Goal: Task Accomplishment & Management: Manage account settings

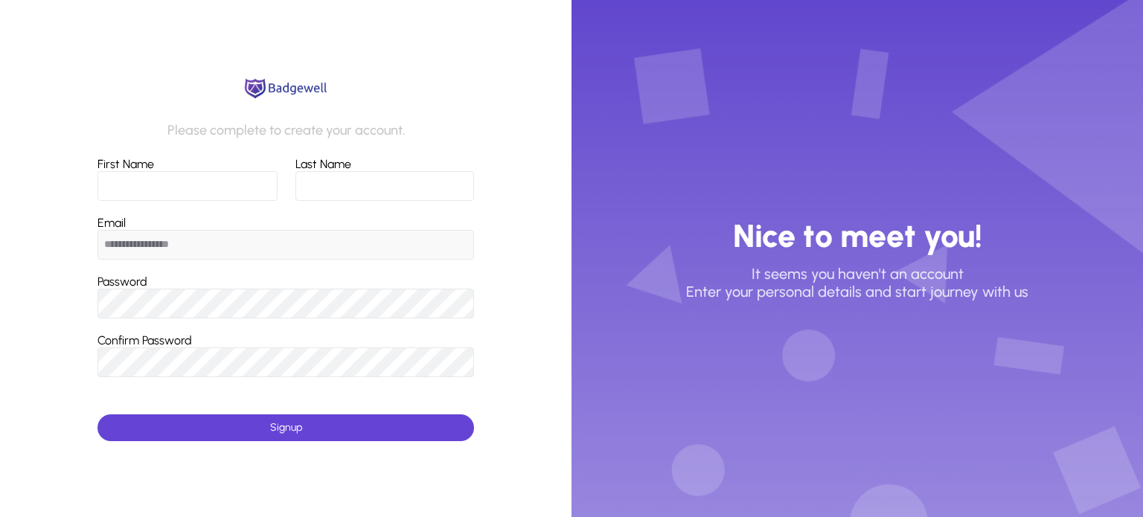
click at [188, 174] on input "First Name" at bounding box center [188, 186] width 180 height 30
type input "*****"
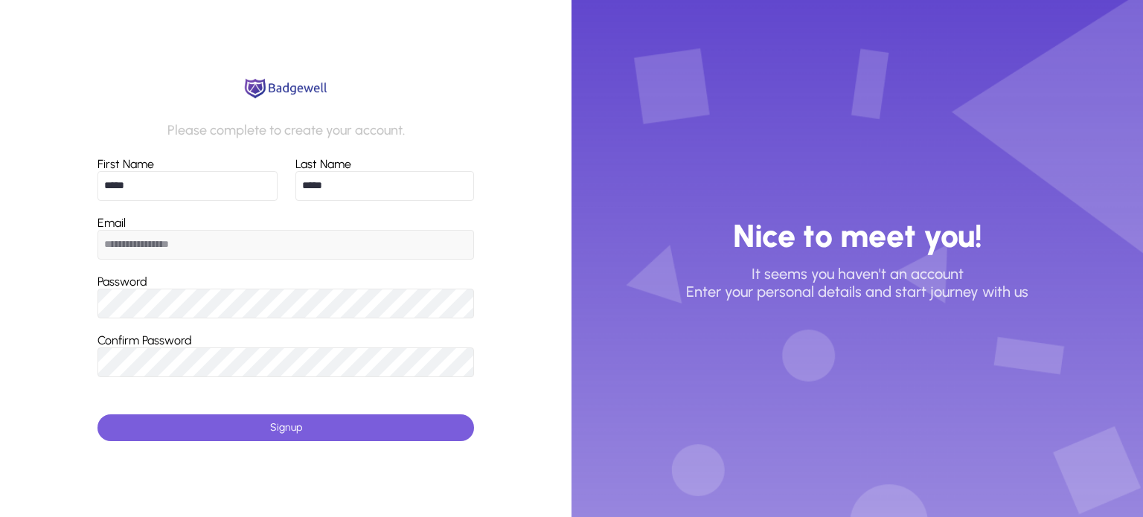
click at [243, 432] on span "submit" at bounding box center [286, 428] width 377 height 36
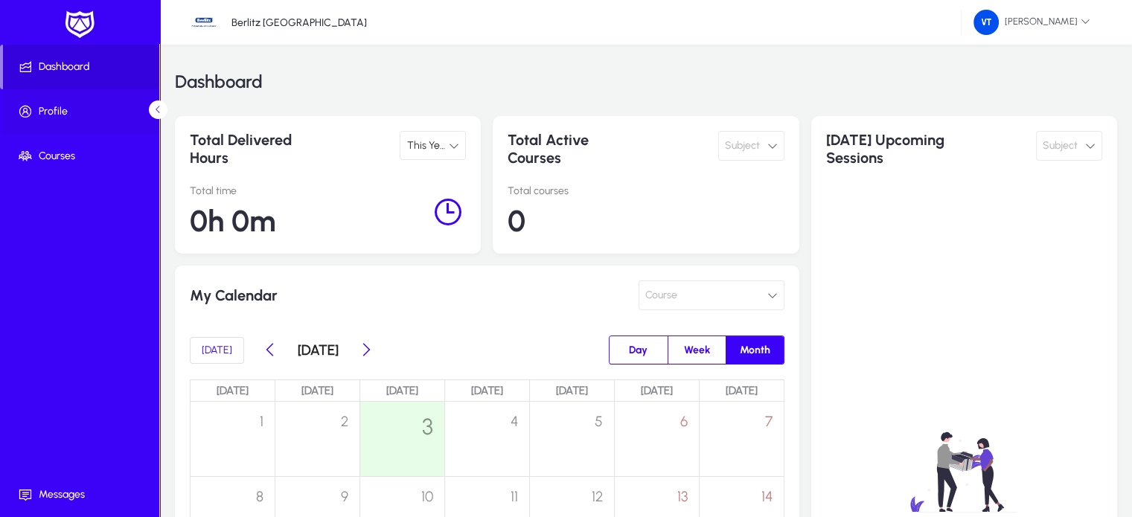
click at [79, 109] on span "Profile" at bounding box center [82, 111] width 159 height 15
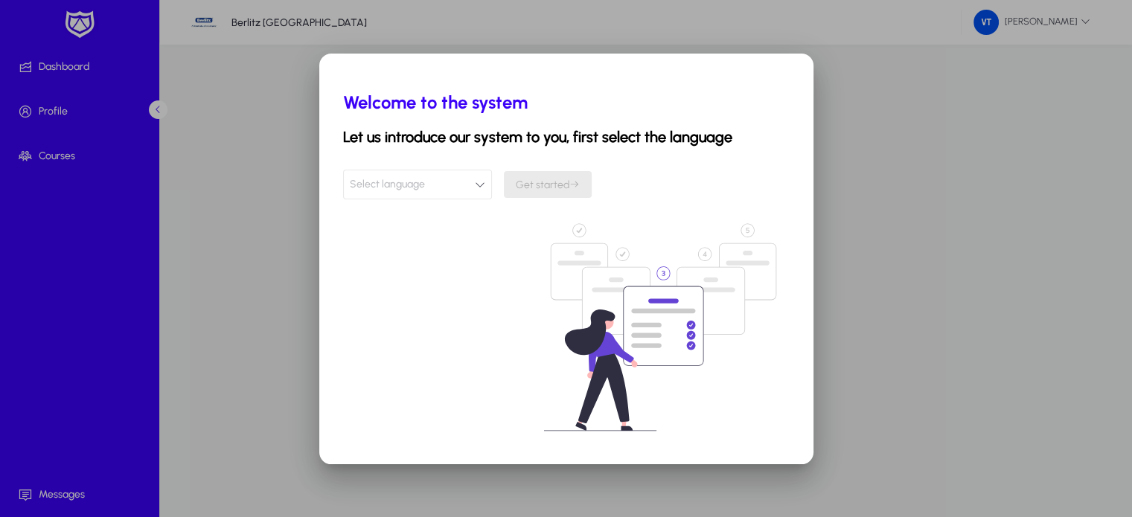
click at [438, 189] on button "Select language" at bounding box center [417, 185] width 149 height 30
type input "***"
click at [413, 307] on mat-option "English" at bounding box center [417, 309] width 100 height 31
click at [563, 180] on span "Get started" at bounding box center [548, 185] width 64 height 13
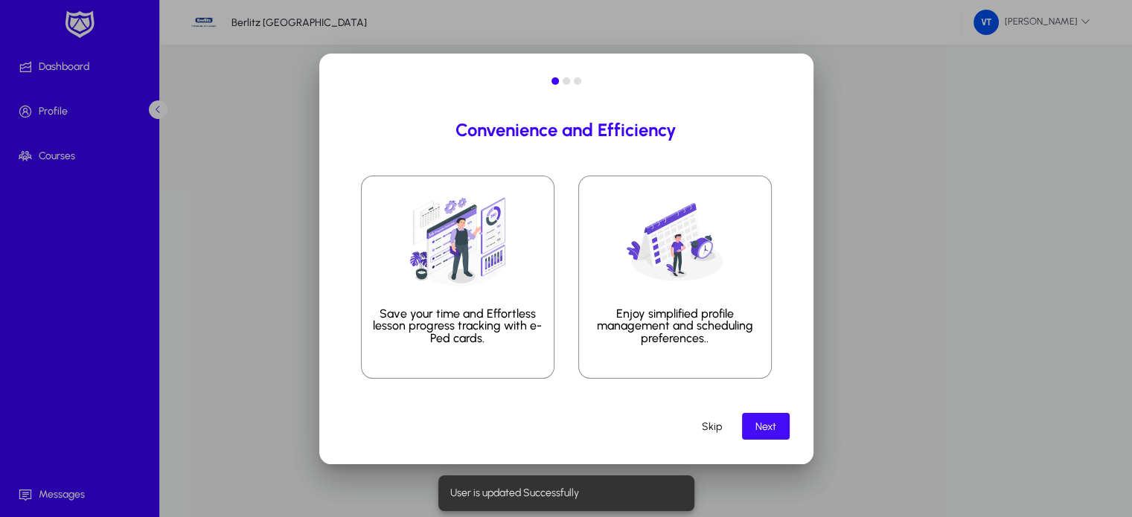
click at [774, 422] on span "Next" at bounding box center [766, 427] width 21 height 13
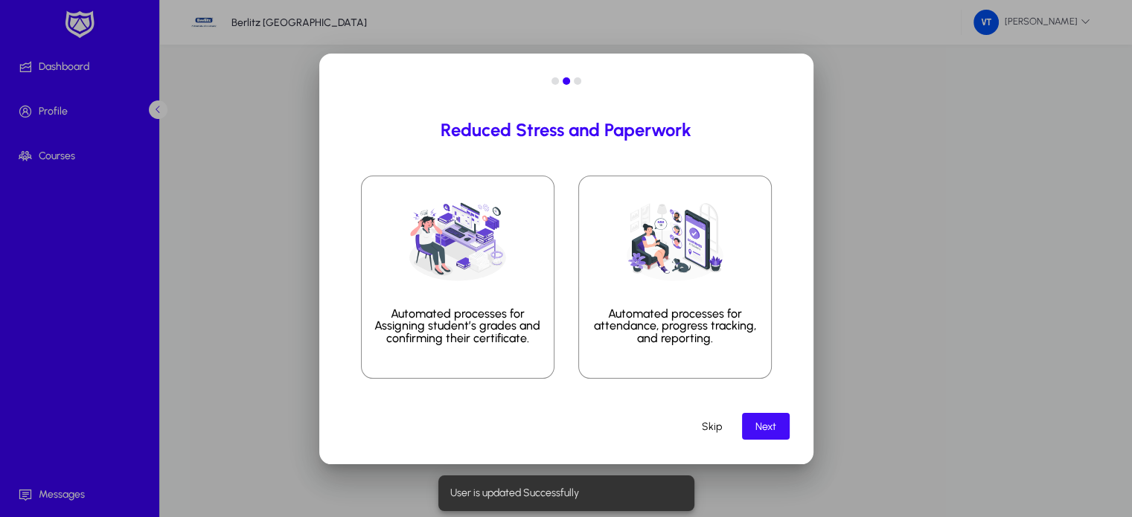
click at [774, 422] on span "Next" at bounding box center [766, 427] width 21 height 13
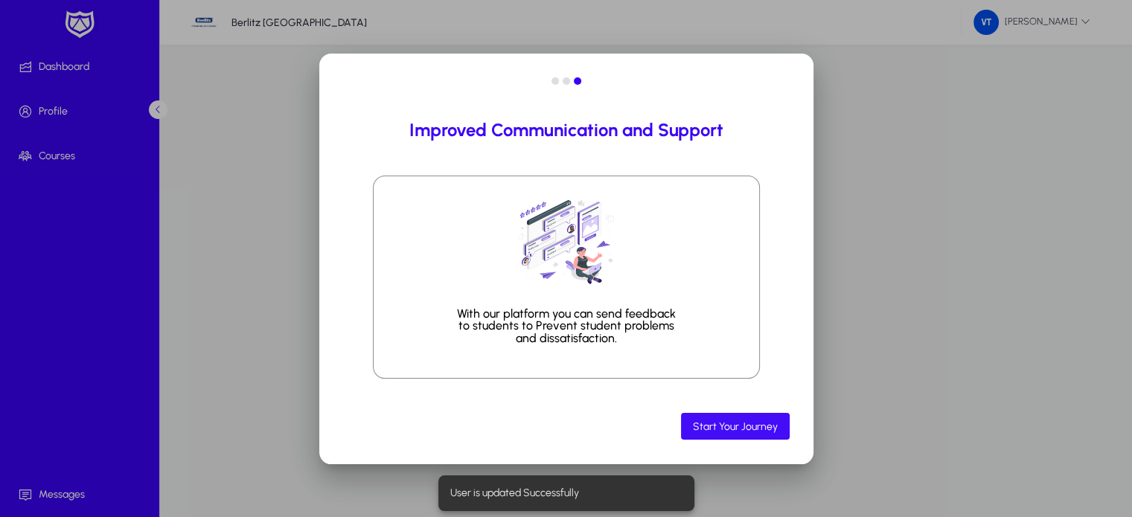
click at [740, 423] on span "Start Your Journey" at bounding box center [735, 427] width 85 height 13
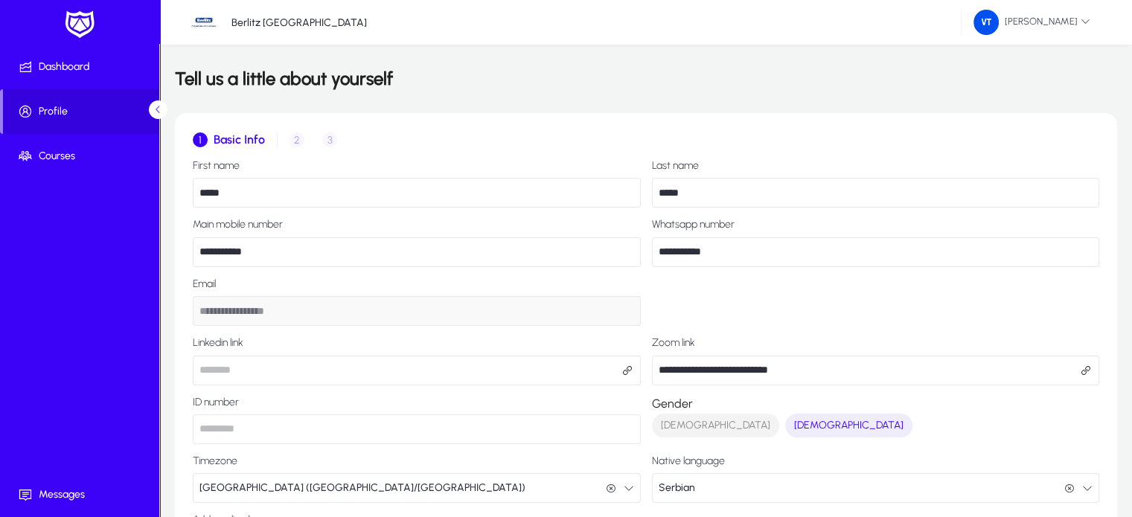
click at [297, 137] on div "1 Basic Info 2 Profile 3 Availability" at bounding box center [646, 140] width 907 height 36
click at [295, 141] on div "1 Basic Info 2 Profile 3 Availability" at bounding box center [646, 140] width 907 height 36
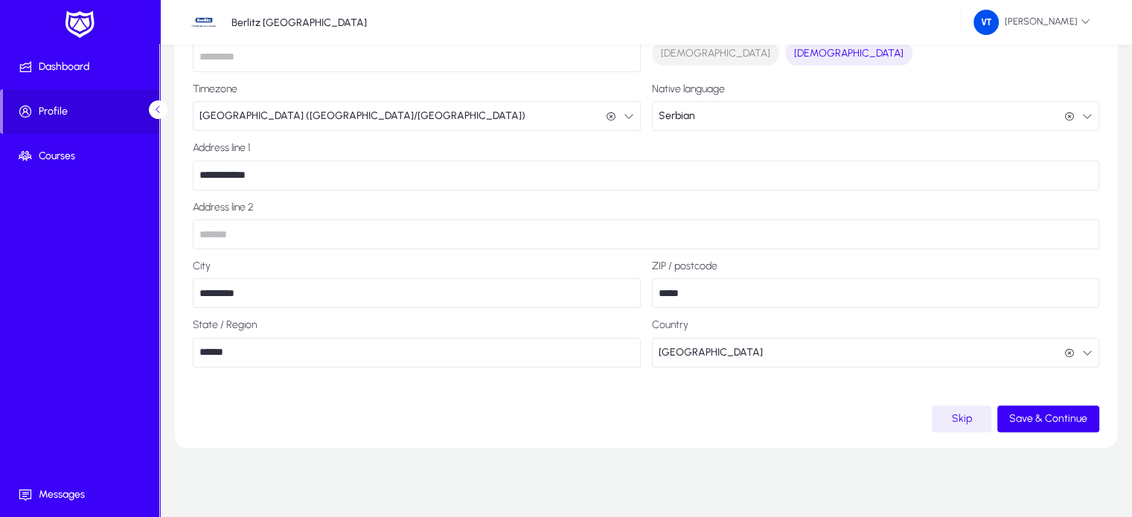
scroll to position [376, 0]
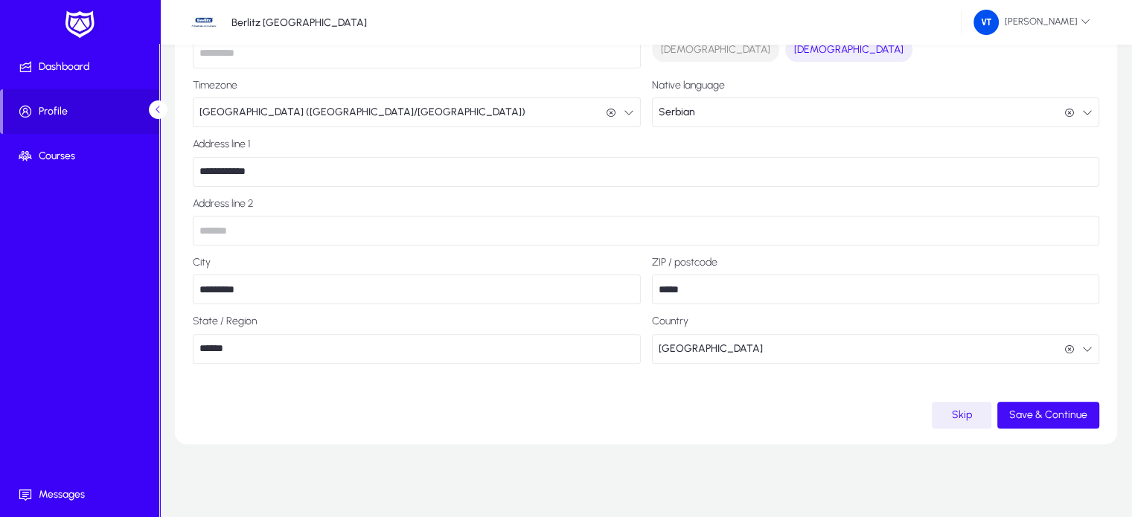
click at [1025, 409] on span "Save & Continue" at bounding box center [1048, 415] width 78 height 13
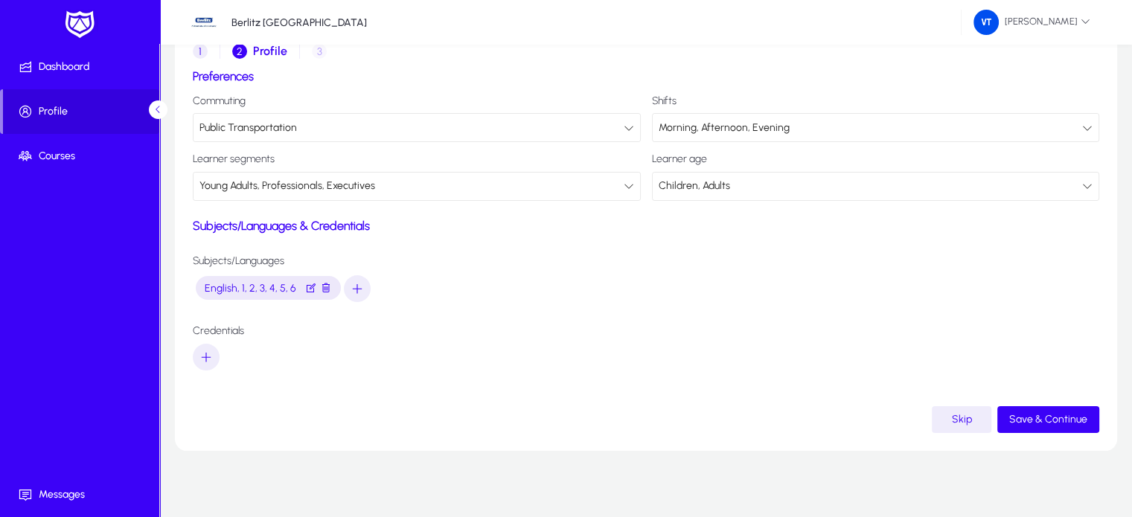
scroll to position [96, 0]
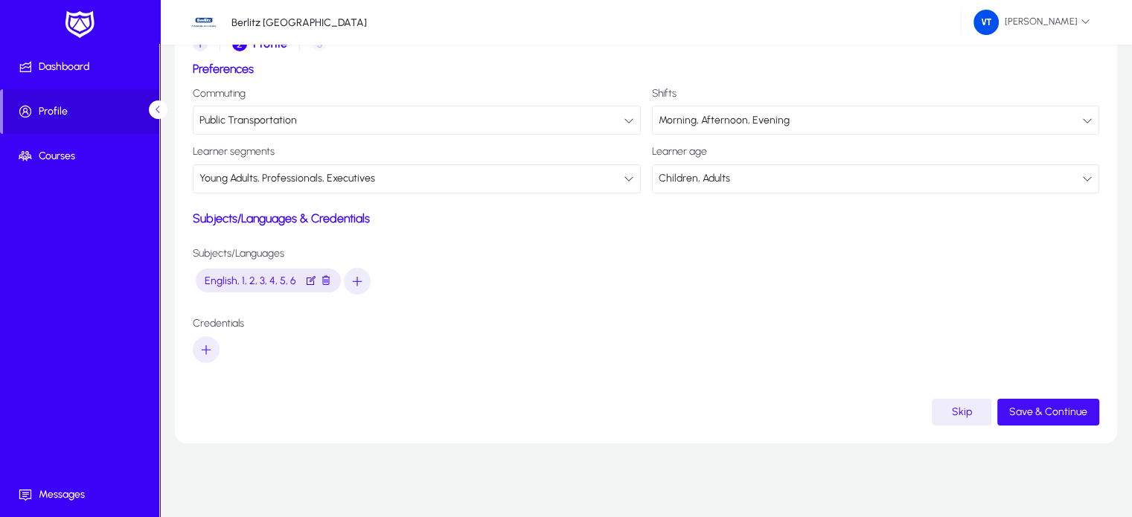
click at [1030, 406] on span "Save & Continue" at bounding box center [1048, 412] width 78 height 13
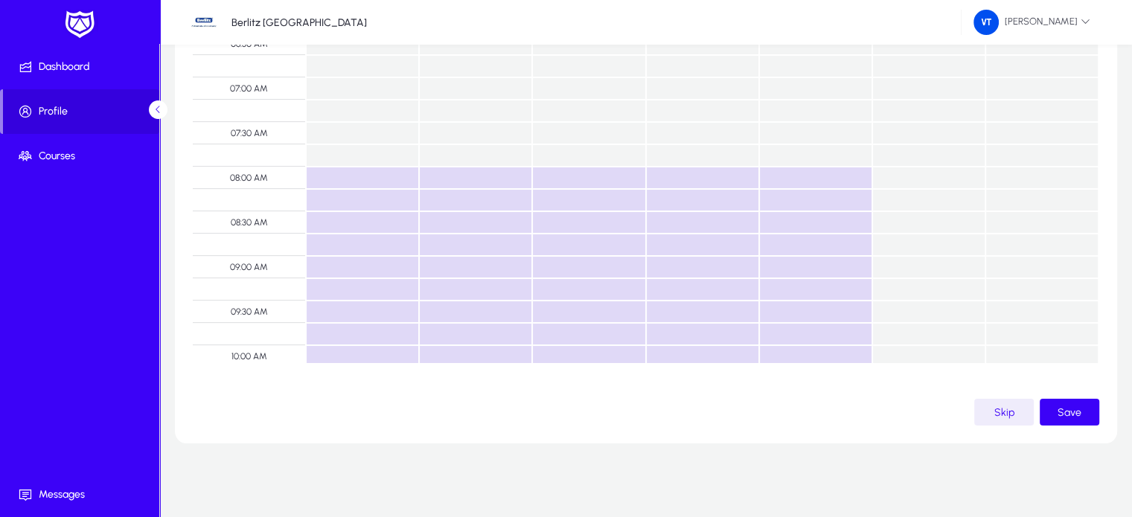
scroll to position [531, 0]
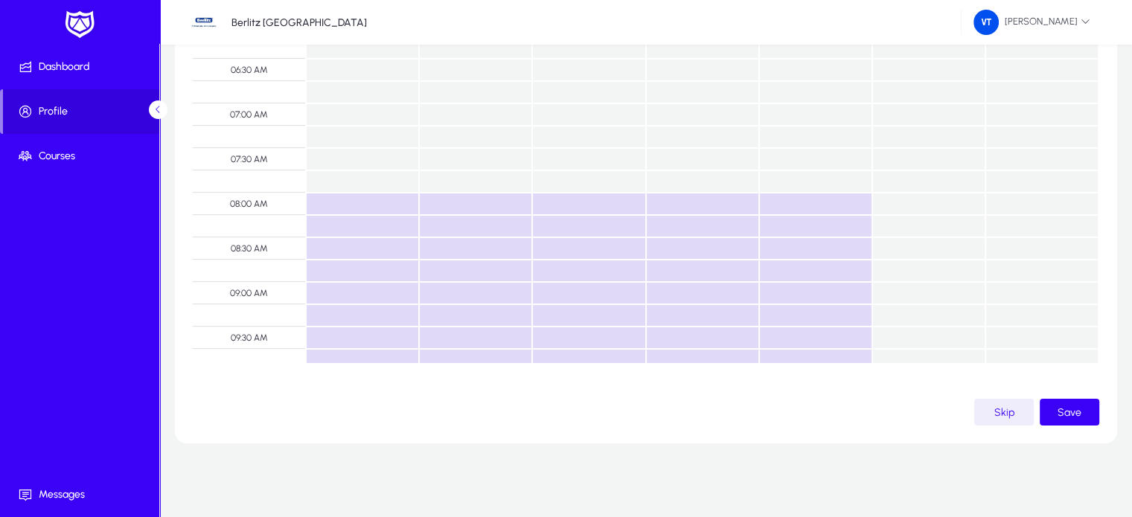
click at [362, 208] on td at bounding box center [362, 204] width 113 height 22
drag, startPoint x: 439, startPoint y: 200, endPoint x: 535, endPoint y: 207, distance: 96.3
click at [441, 200] on td at bounding box center [475, 204] width 113 height 22
click at [560, 207] on td at bounding box center [588, 204] width 113 height 22
click at [479, 208] on td at bounding box center [475, 204] width 113 height 22
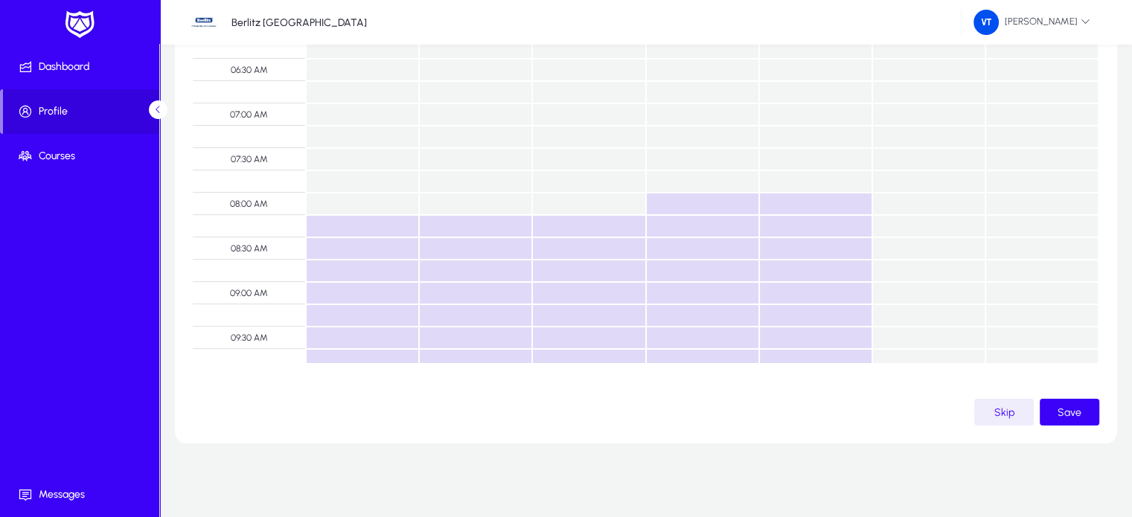
drag, startPoint x: 369, startPoint y: 230, endPoint x: 445, endPoint y: 226, distance: 76.1
click at [369, 229] on td at bounding box center [362, 226] width 113 height 22
drag, startPoint x: 482, startPoint y: 229, endPoint x: 512, endPoint y: 229, distance: 29.8
click at [482, 229] on td at bounding box center [475, 226] width 113 height 22
click at [379, 223] on td at bounding box center [362, 226] width 113 height 22
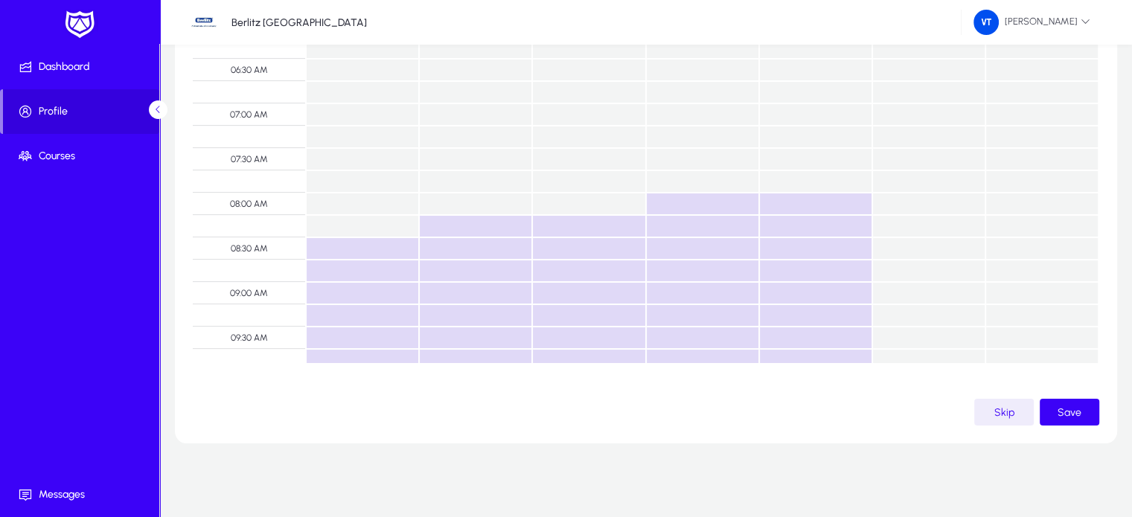
click at [459, 227] on td at bounding box center [475, 226] width 113 height 22
click at [549, 231] on td at bounding box center [588, 226] width 113 height 22
click at [651, 228] on td at bounding box center [702, 226] width 113 height 22
click at [666, 201] on td at bounding box center [702, 204] width 113 height 22
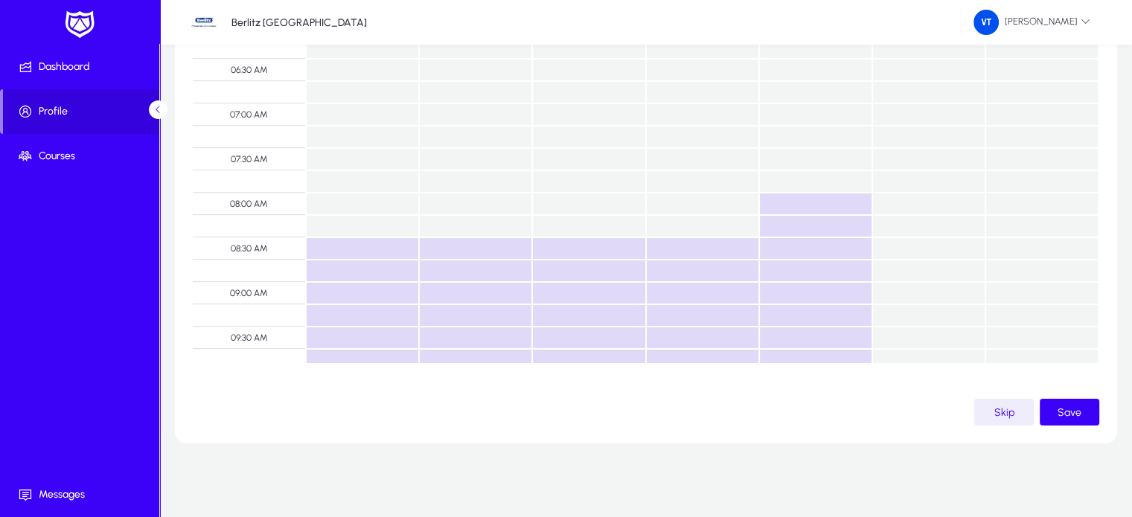
drag, startPoint x: 786, startPoint y: 206, endPoint x: 787, endPoint y: 223, distance: 16.4
click at [786, 208] on td at bounding box center [815, 204] width 113 height 22
click at [786, 226] on td at bounding box center [815, 226] width 113 height 22
click at [818, 202] on td at bounding box center [815, 204] width 113 height 22
click at [1057, 409] on span "button" at bounding box center [1070, 413] width 60 height 36
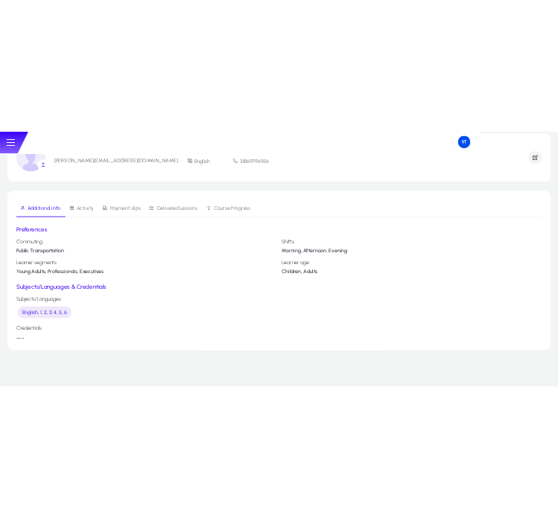
scroll to position [33, 0]
